Goal: Transaction & Acquisition: Purchase product/service

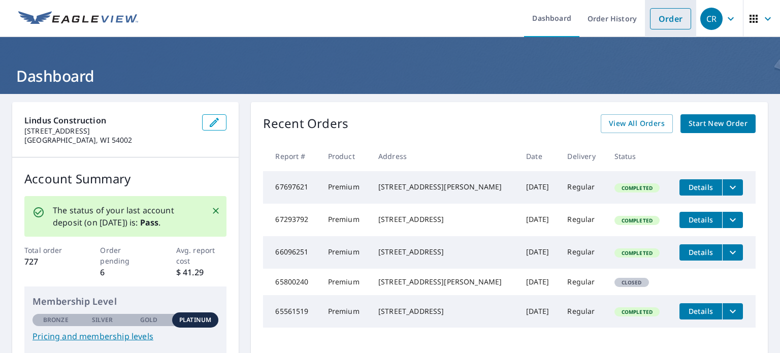
click at [672, 21] on link "Order" at bounding box center [670, 18] width 41 height 21
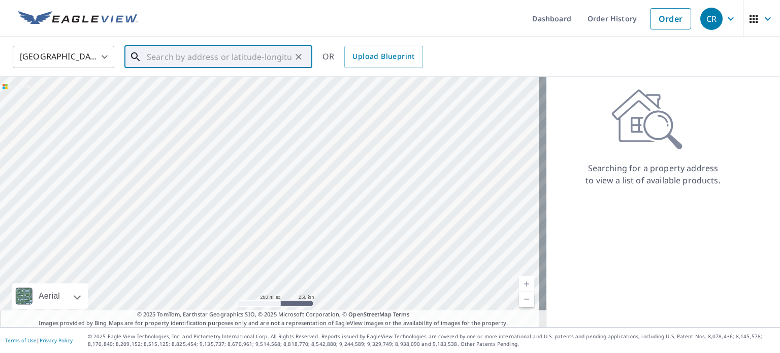
paste input "[STREET_ADDRESS]"
click at [261, 51] on input "[STREET_ADDRESS]" at bounding box center [219, 57] width 145 height 28
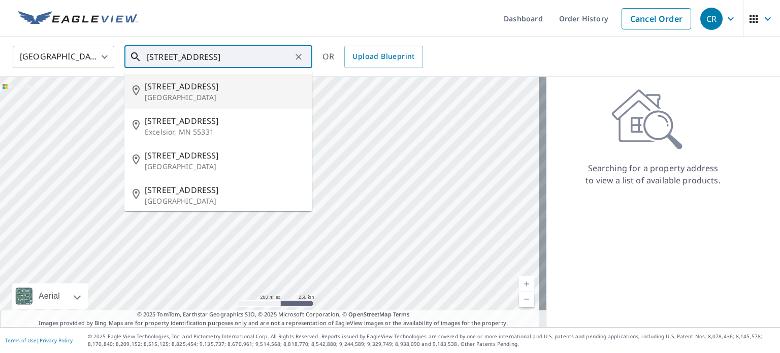
click at [241, 89] on span "[STREET_ADDRESS]" at bounding box center [224, 86] width 159 height 12
type input "[STREET_ADDRESS]"
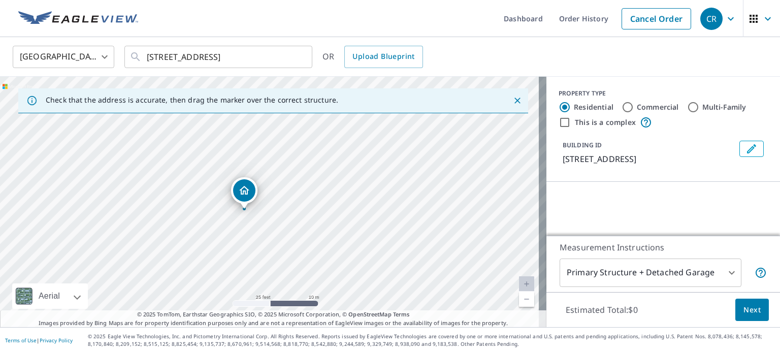
drag, startPoint x: 195, startPoint y: 180, endPoint x: 301, endPoint y: 238, distance: 120.0
click at [310, 254] on div "[STREET_ADDRESS]" at bounding box center [273, 202] width 546 height 250
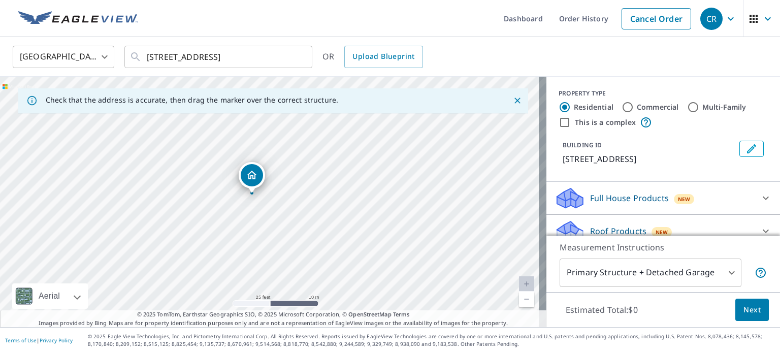
drag, startPoint x: 265, startPoint y: 183, endPoint x: 247, endPoint y: 176, distance: 19.6
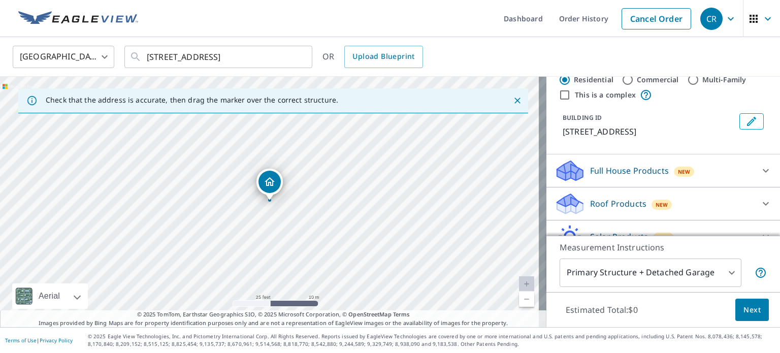
scroll to position [77, 0]
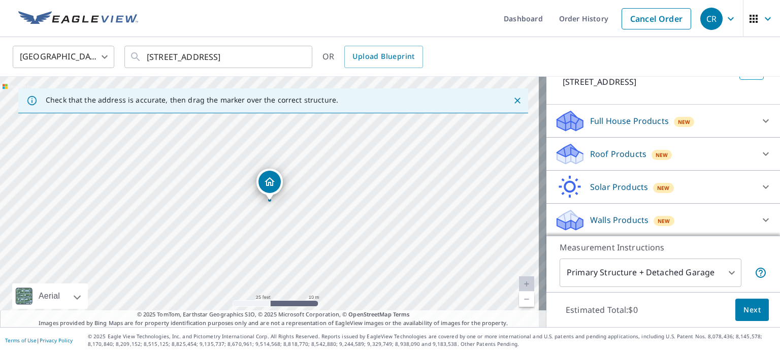
click at [694, 153] on div "Roof Products New" at bounding box center [653, 154] width 199 height 24
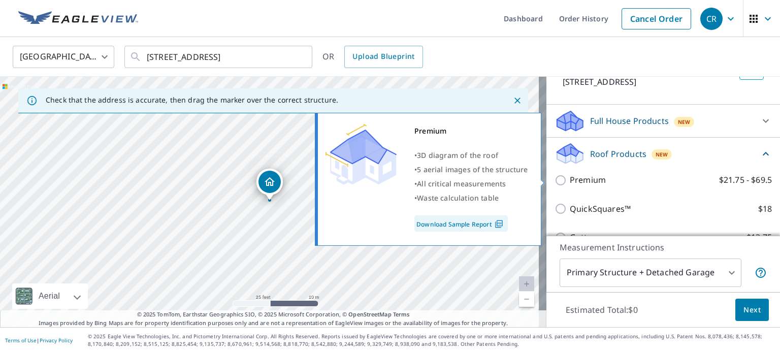
click at [575, 179] on p "Premium" at bounding box center [588, 180] width 36 height 13
click at [570, 179] on input "Premium $21.75 - $69.5" at bounding box center [561, 180] width 15 height 12
checkbox input "true"
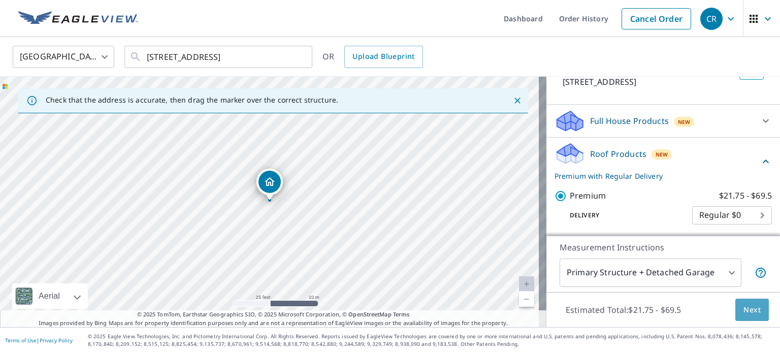
click at [743, 310] on span "Next" at bounding box center [751, 310] width 17 height 13
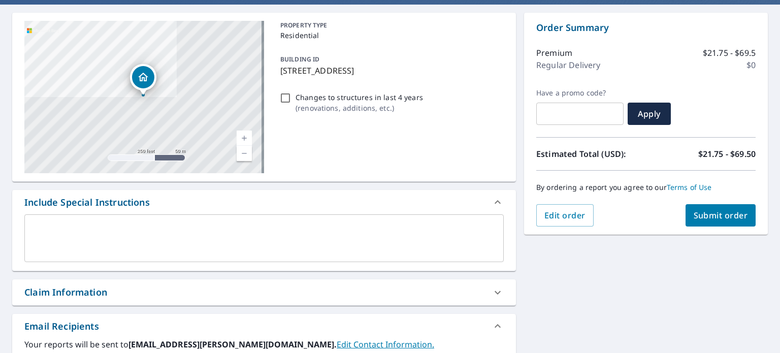
scroll to position [203, 0]
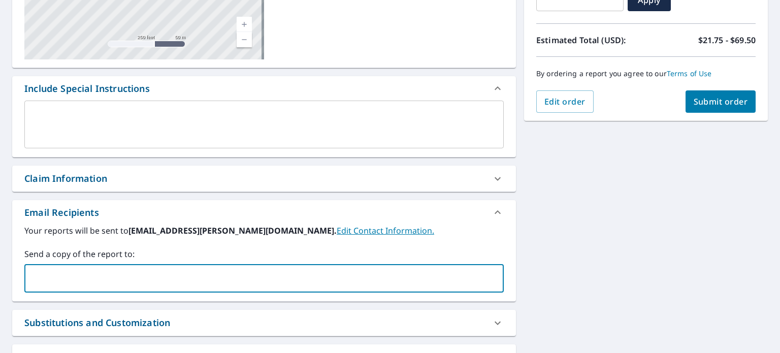
paste input "[EMAIL_ADDRESS][PERSON_NAME][DOMAIN_NAME]"
type input "[EMAIL_ADDRESS][PERSON_NAME][DOMAIN_NAME]"
click at [715, 95] on button "Submit order" at bounding box center [720, 101] width 71 height 22
checkbox input "true"
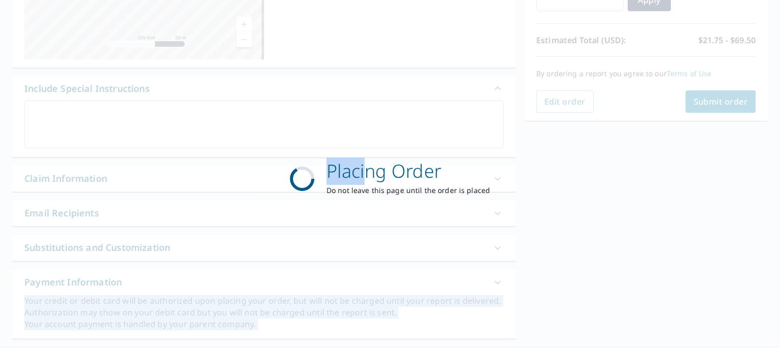
click at [301, 0] on html "CR CR Dashboard Order History Cancel Order CR Dashboard / Finalize Order Finali…" at bounding box center [390, 176] width 780 height 353
